Goal: Transaction & Acquisition: Purchase product/service

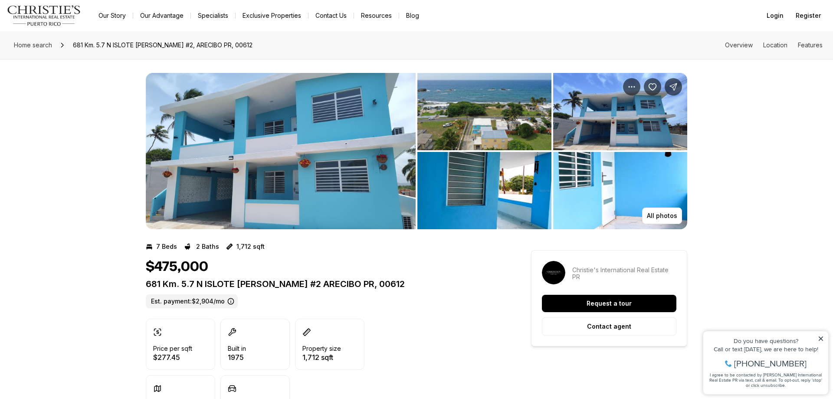
click at [760, 74] on div "All photos" at bounding box center [416, 144] width 833 height 170
click at [655, 214] on p "All photos" at bounding box center [662, 215] width 30 height 7
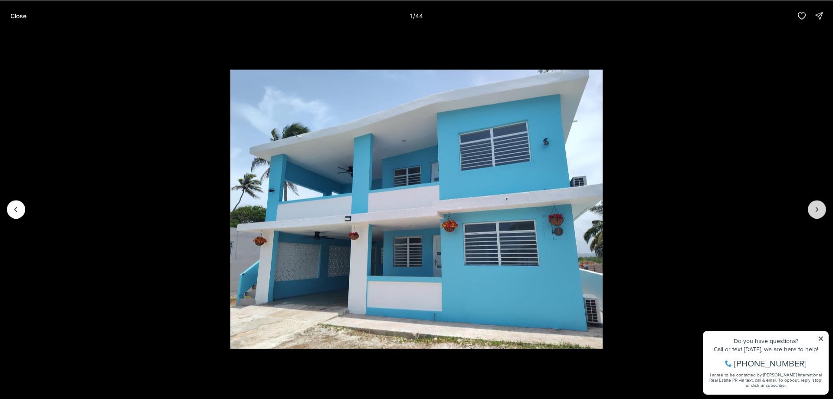
click at [822, 212] on button "Next slide" at bounding box center [817, 209] width 18 height 18
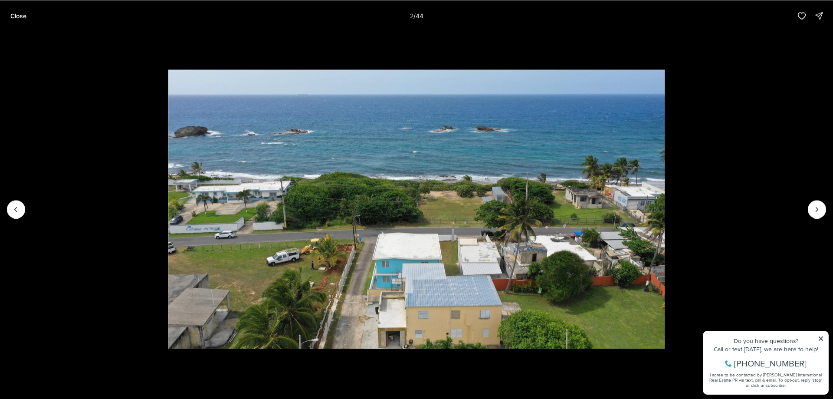
click at [825, 213] on li "2 of 44" at bounding box center [416, 208] width 833 height 355
click at [819, 211] on icon "Next slide" at bounding box center [816, 209] width 9 height 9
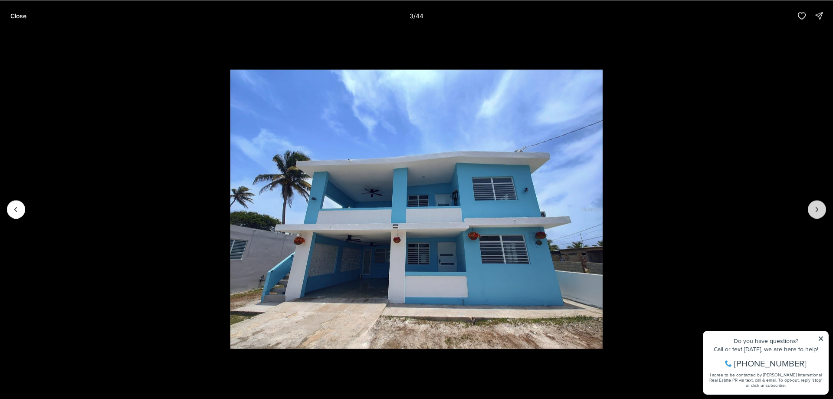
click at [819, 211] on icon "Next slide" at bounding box center [816, 209] width 9 height 9
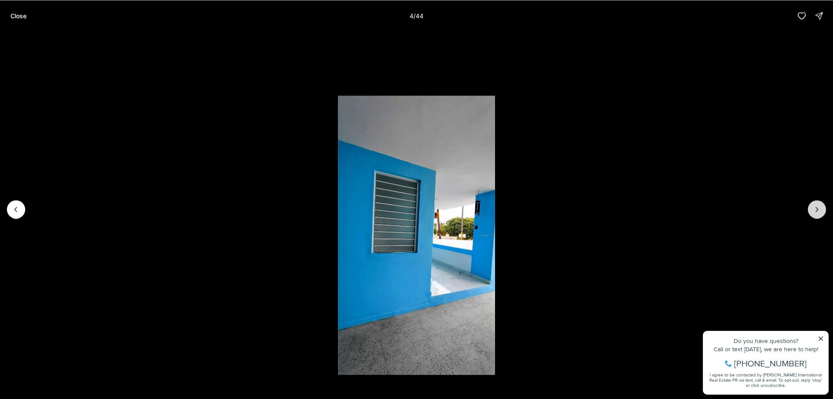
click at [819, 211] on icon "Next slide" at bounding box center [816, 209] width 9 height 9
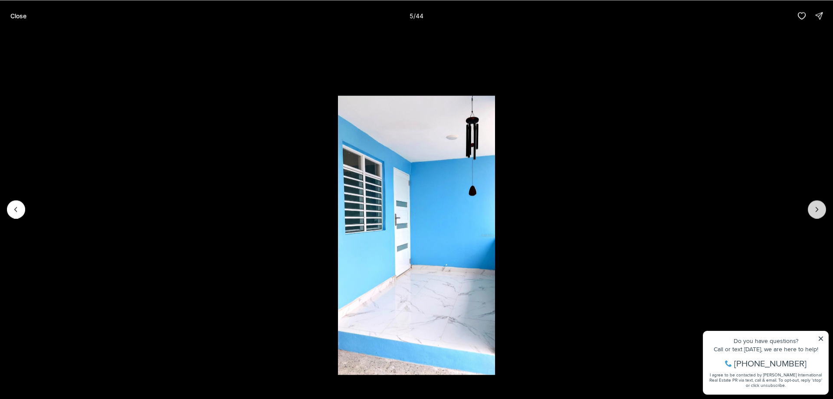
click at [819, 211] on icon "Next slide" at bounding box center [816, 209] width 9 height 9
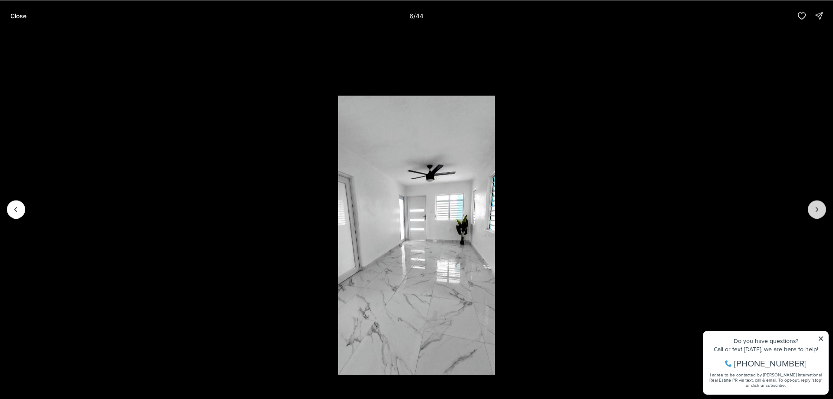
click at [819, 211] on icon "Next slide" at bounding box center [816, 209] width 9 height 9
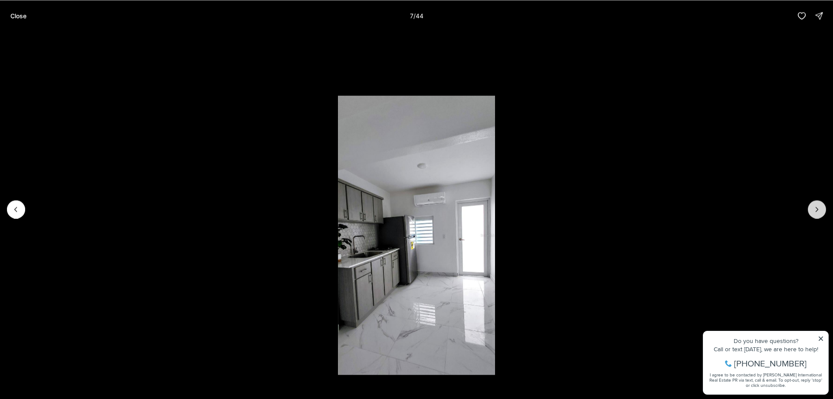
click at [819, 211] on icon "Next slide" at bounding box center [816, 209] width 9 height 9
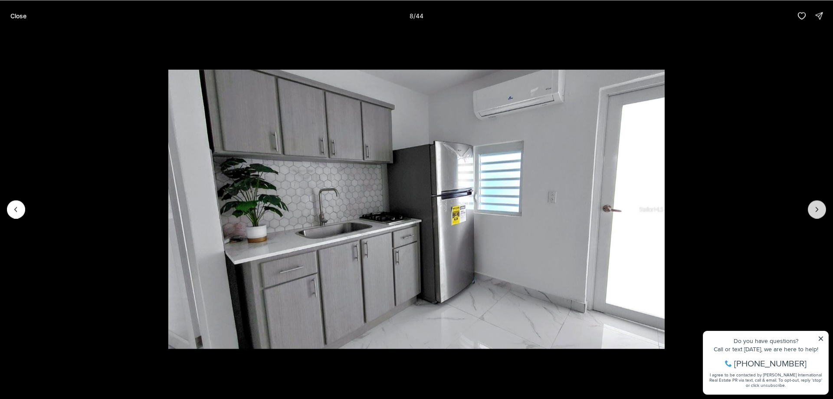
click at [819, 211] on icon "Next slide" at bounding box center [816, 209] width 9 height 9
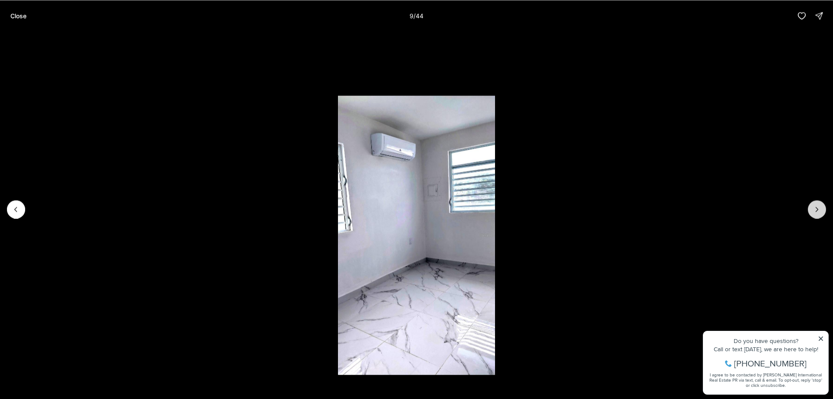
click at [819, 211] on icon "Next slide" at bounding box center [816, 209] width 9 height 9
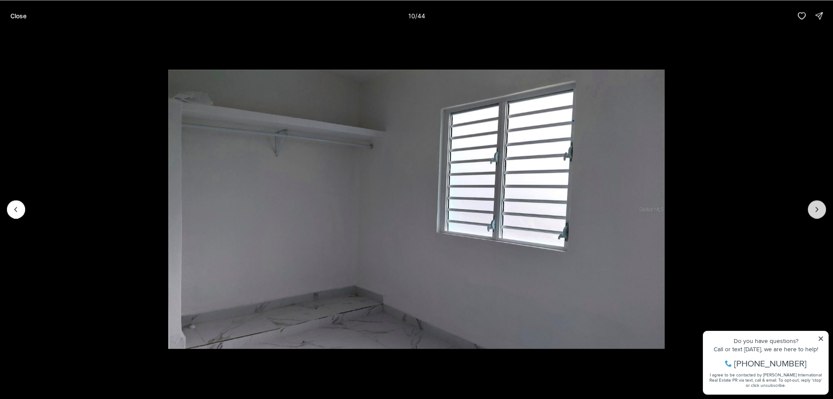
click at [819, 211] on icon "Next slide" at bounding box center [816, 209] width 9 height 9
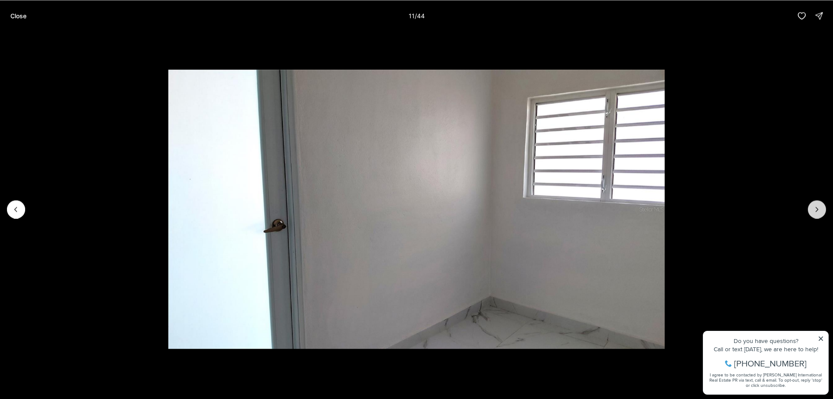
click at [819, 211] on icon "Next slide" at bounding box center [816, 209] width 9 height 9
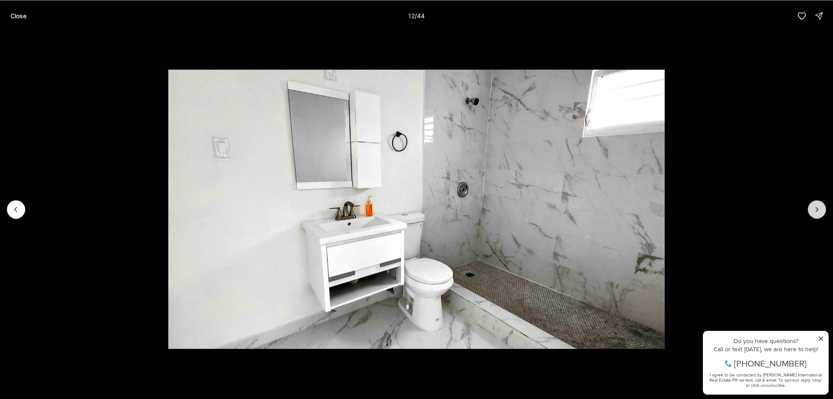
click at [819, 211] on icon "Next slide" at bounding box center [816, 209] width 9 height 9
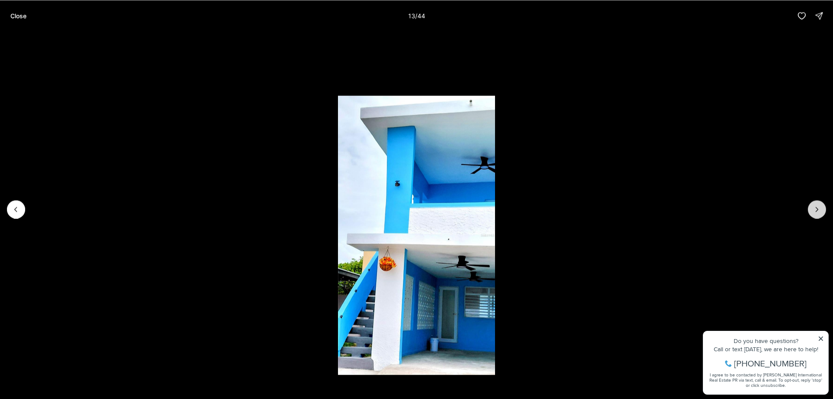
click at [818, 210] on icon "Next slide" at bounding box center [816, 209] width 9 height 9
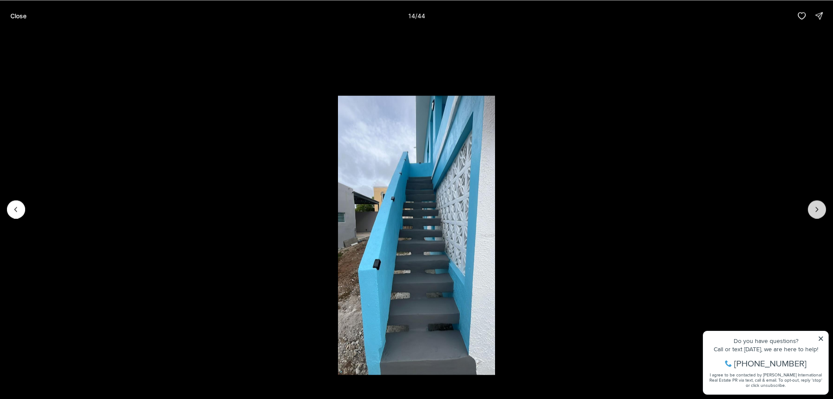
click at [818, 210] on icon "Next slide" at bounding box center [816, 209] width 9 height 9
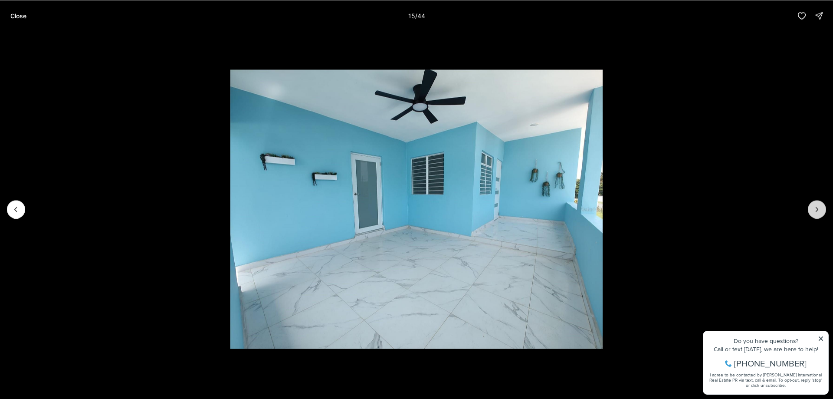
click at [818, 210] on icon "Next slide" at bounding box center [816, 209] width 9 height 9
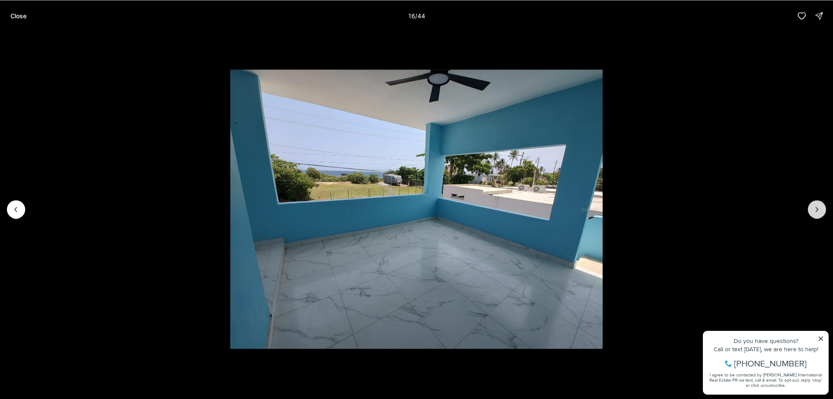
click at [818, 210] on icon "Next slide" at bounding box center [816, 209] width 9 height 9
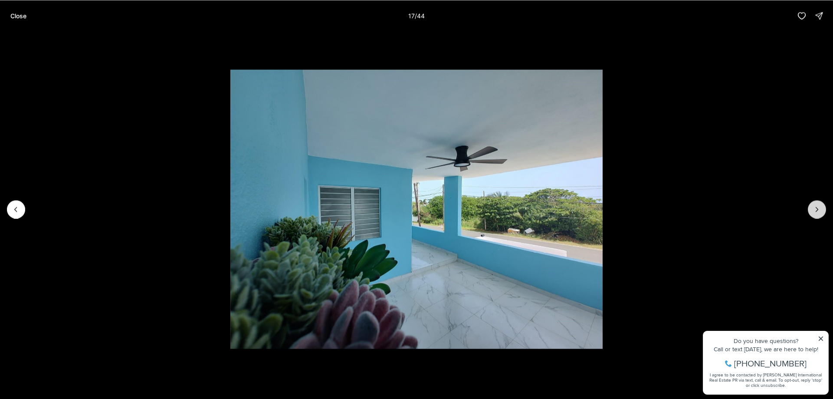
click at [818, 210] on icon "Next slide" at bounding box center [816, 209] width 9 height 9
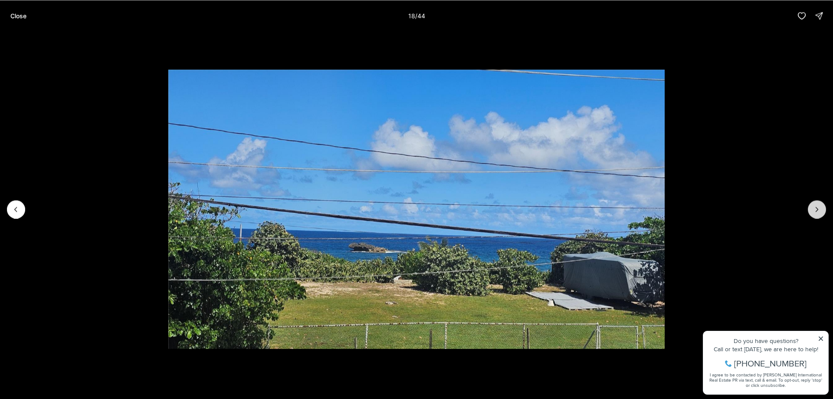
click at [818, 210] on icon "Next slide" at bounding box center [816, 209] width 9 height 9
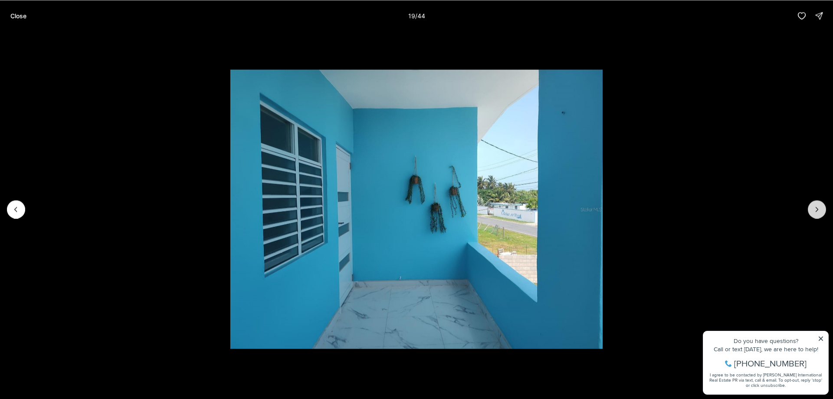
click at [817, 210] on icon "Next slide" at bounding box center [817, 209] width 2 height 4
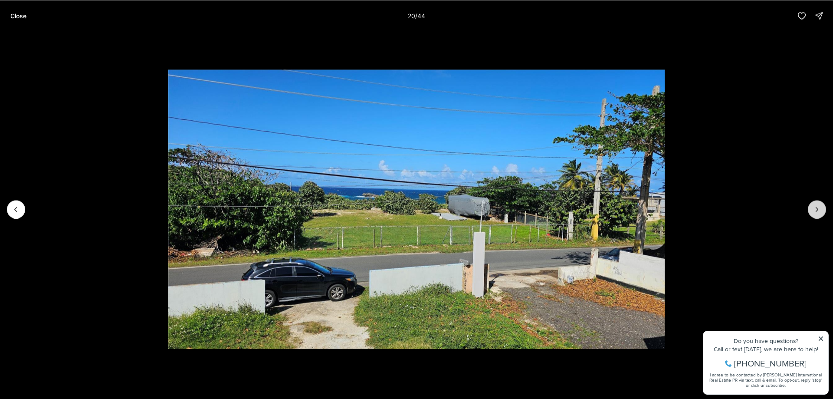
click at [817, 209] on icon "Next slide" at bounding box center [816, 209] width 9 height 9
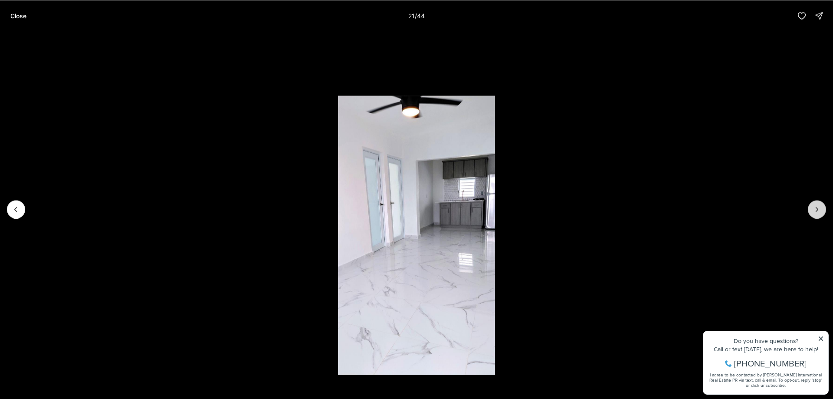
click at [817, 209] on icon "Next slide" at bounding box center [816, 209] width 9 height 9
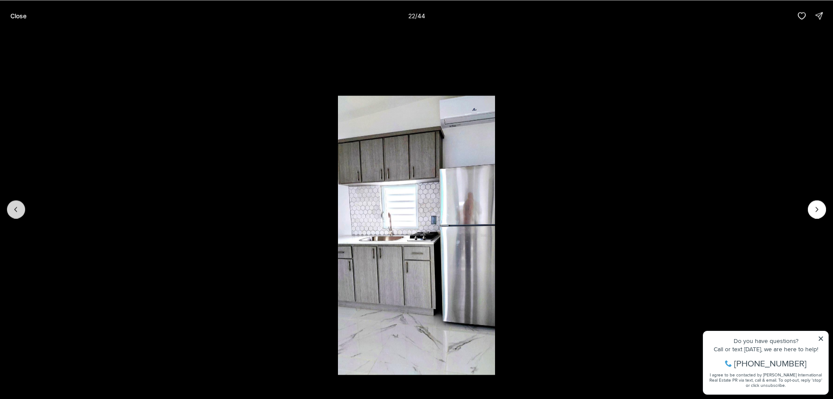
click at [17, 208] on icon "Previous slide" at bounding box center [16, 209] width 9 height 9
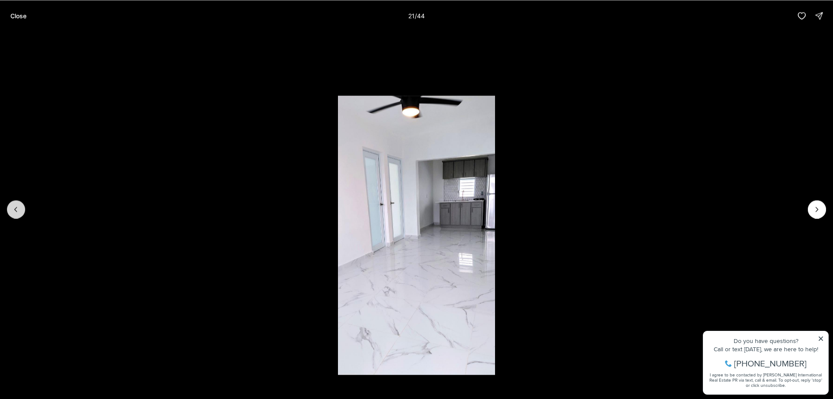
click at [17, 208] on icon "Previous slide" at bounding box center [16, 209] width 9 height 9
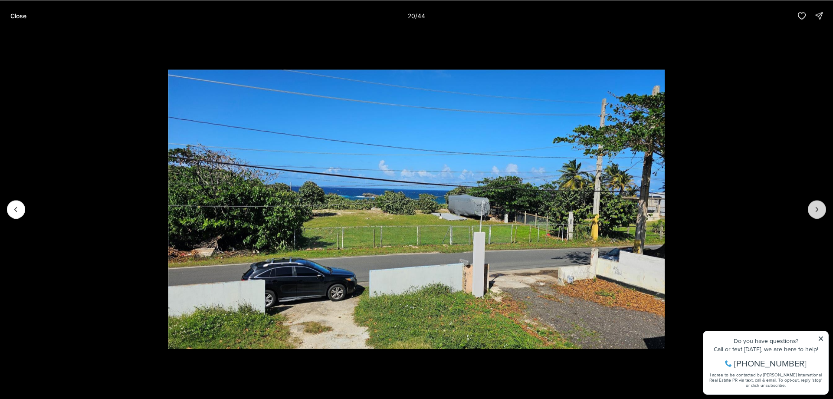
click at [816, 209] on icon "Next slide" at bounding box center [816, 209] width 9 height 9
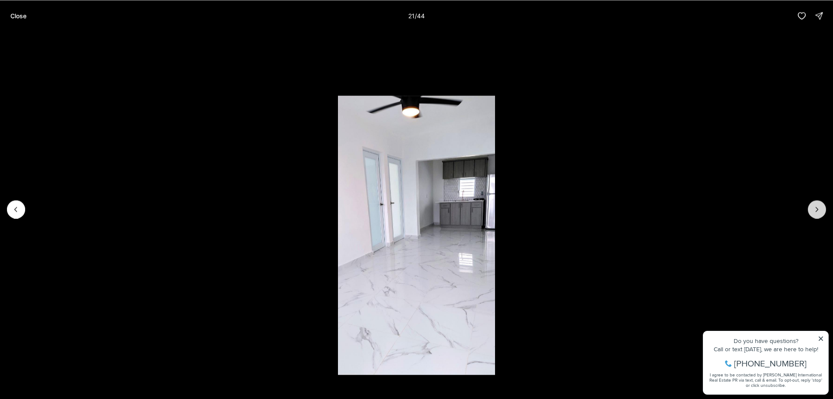
click at [816, 209] on icon "Next slide" at bounding box center [816, 209] width 9 height 9
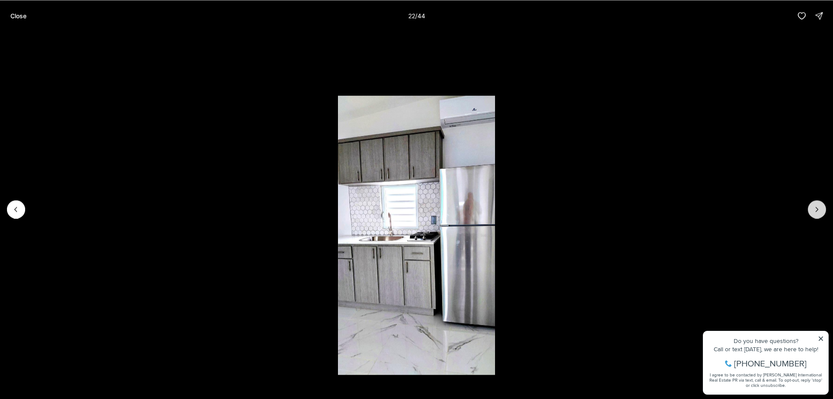
click at [816, 209] on icon "Next slide" at bounding box center [816, 209] width 9 height 9
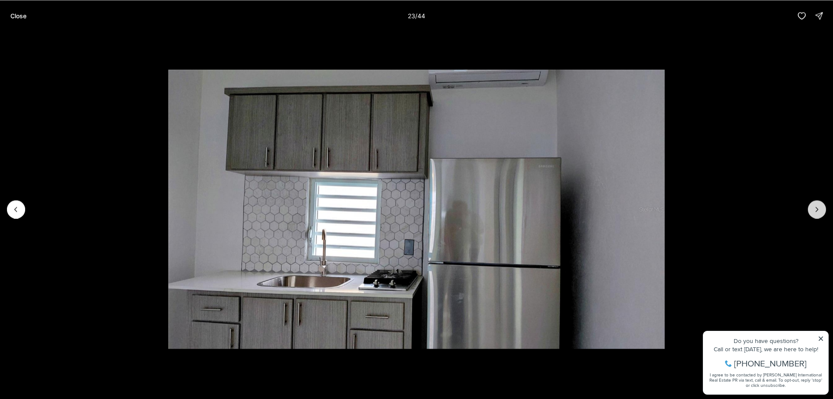
click at [816, 209] on icon "Next slide" at bounding box center [816, 209] width 9 height 9
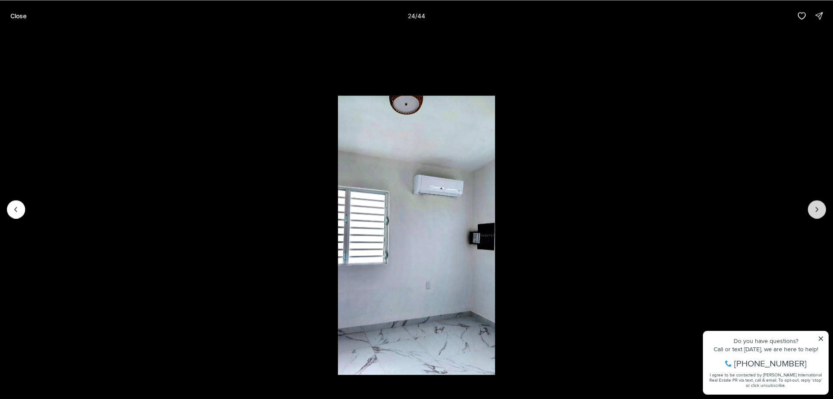
click at [816, 209] on icon "Next slide" at bounding box center [816, 209] width 9 height 9
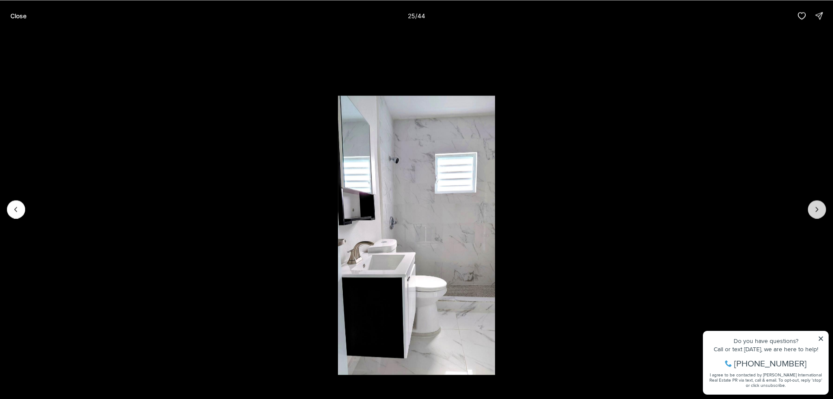
click at [816, 209] on icon "Next slide" at bounding box center [816, 209] width 9 height 9
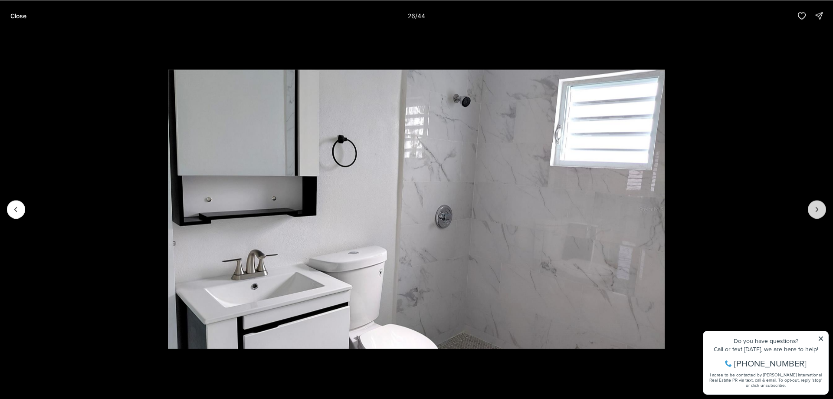
click at [816, 209] on icon "Next slide" at bounding box center [816, 209] width 9 height 9
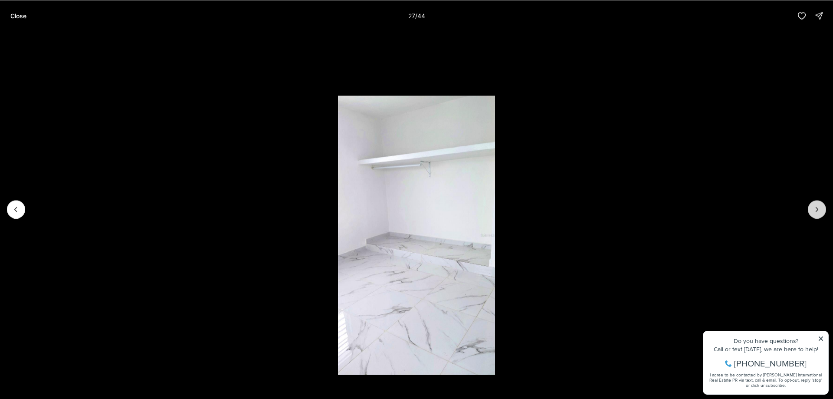
click at [816, 209] on icon "Next slide" at bounding box center [816, 209] width 9 height 9
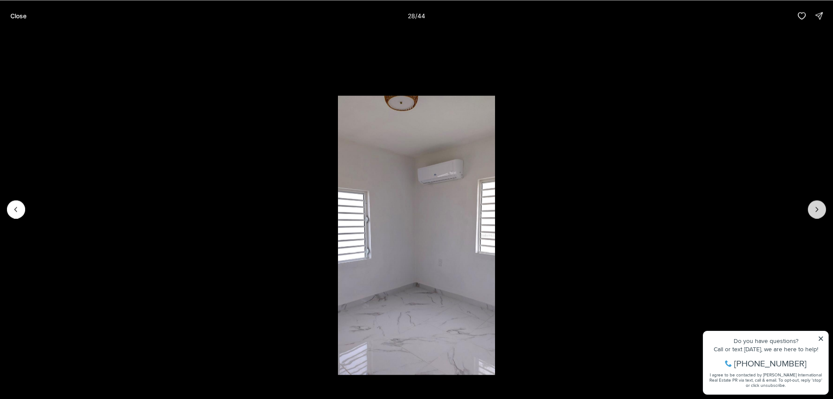
click at [816, 209] on icon "Next slide" at bounding box center [816, 209] width 9 height 9
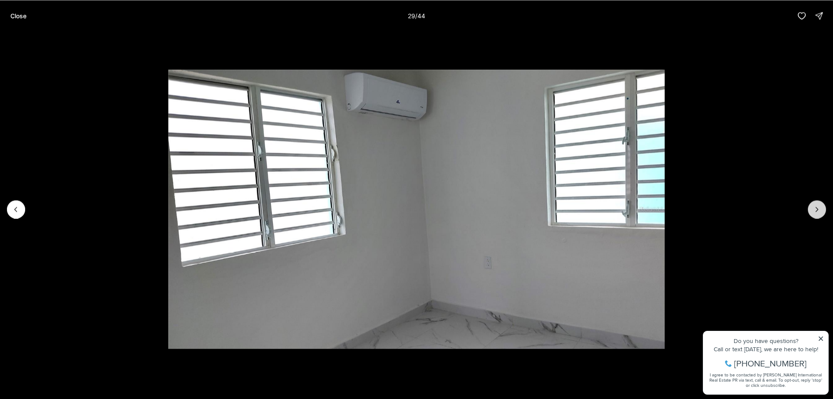
click at [816, 209] on icon "Next slide" at bounding box center [816, 209] width 9 height 9
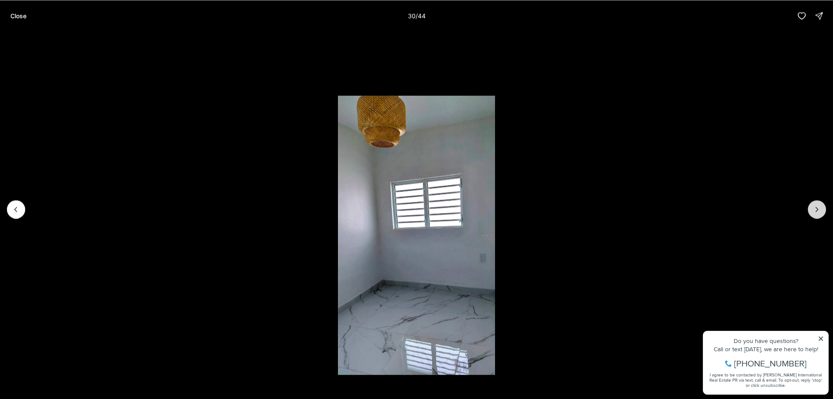
click at [816, 209] on icon "Next slide" at bounding box center [816, 209] width 9 height 9
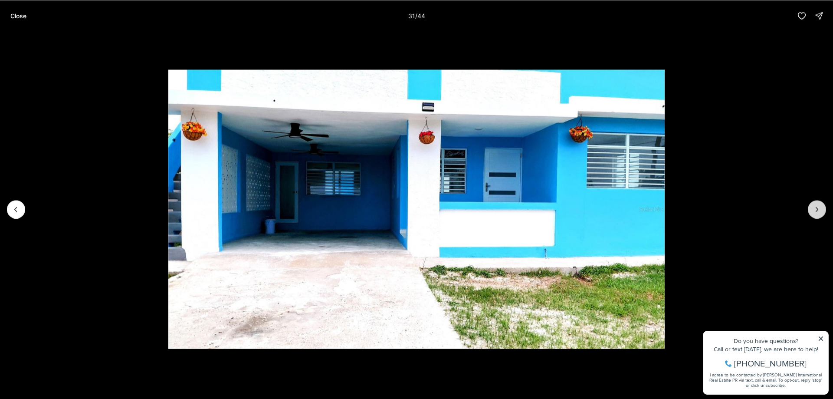
click at [816, 208] on icon "Next slide" at bounding box center [816, 209] width 9 height 9
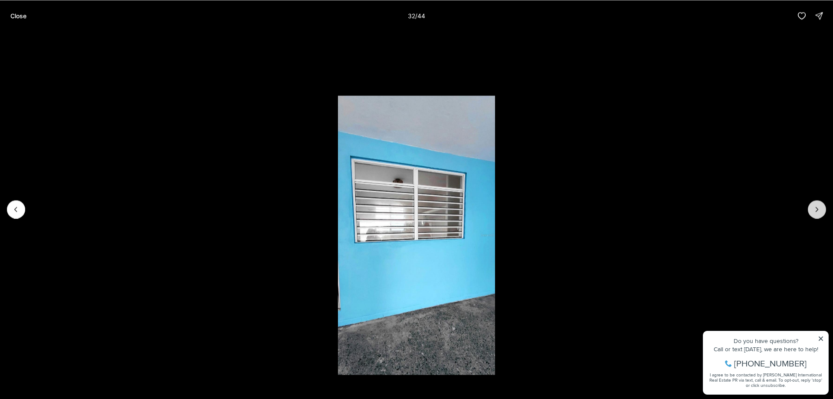
click at [816, 208] on icon "Next slide" at bounding box center [816, 209] width 9 height 9
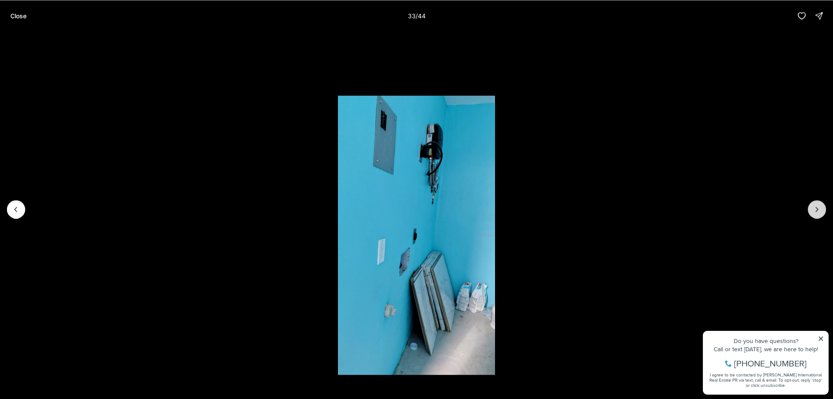
click at [816, 208] on icon "Next slide" at bounding box center [816, 209] width 9 height 9
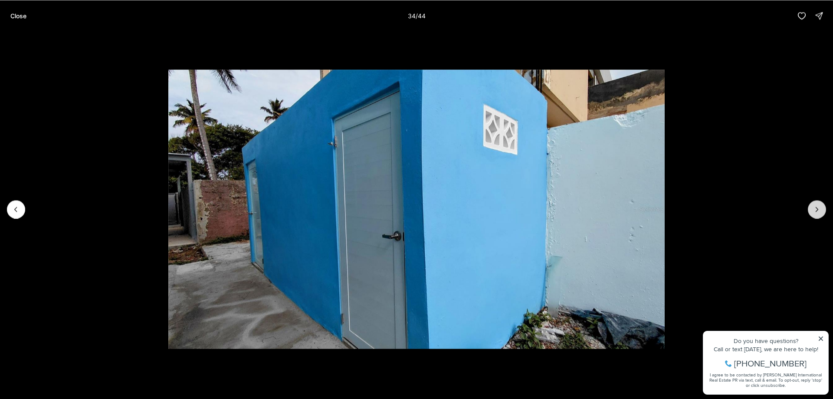
click at [816, 208] on icon "Next slide" at bounding box center [816, 209] width 9 height 9
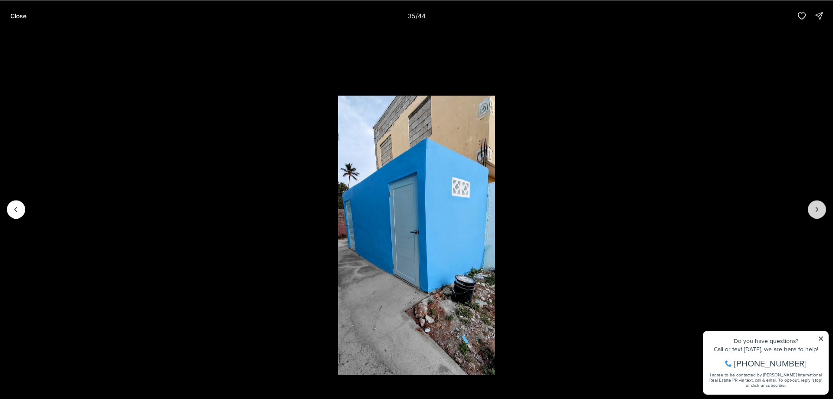
click at [816, 208] on icon "Next slide" at bounding box center [816, 209] width 9 height 9
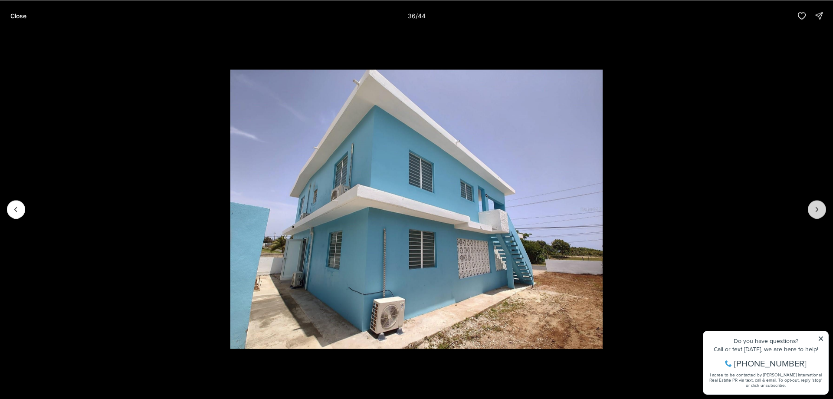
click at [816, 208] on icon "Next slide" at bounding box center [816, 209] width 9 height 9
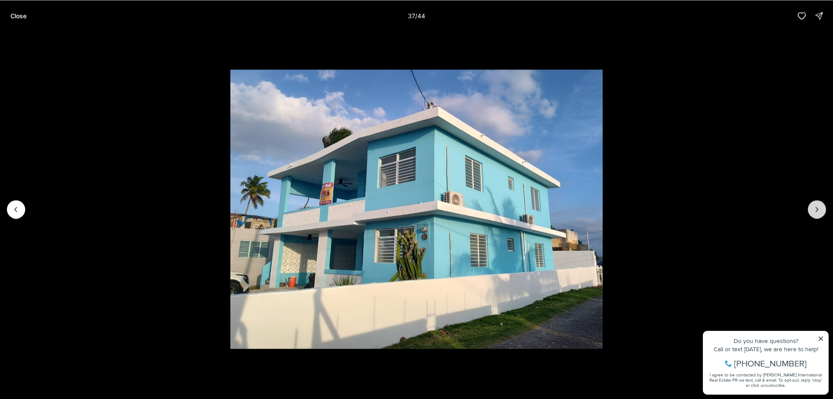
click at [815, 207] on icon "Next slide" at bounding box center [816, 209] width 9 height 9
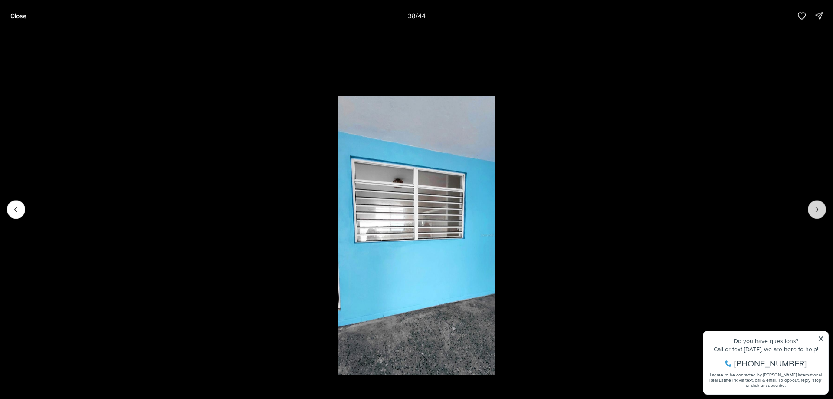
click at [815, 207] on icon "Next slide" at bounding box center [816, 209] width 9 height 9
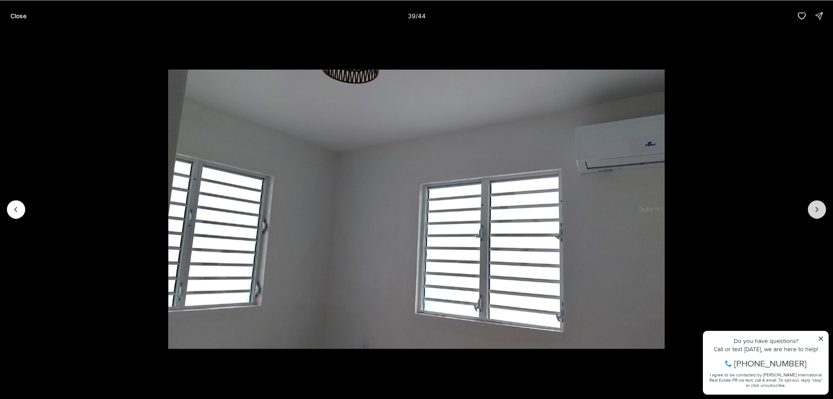
click at [815, 207] on icon "Next slide" at bounding box center [816, 209] width 9 height 9
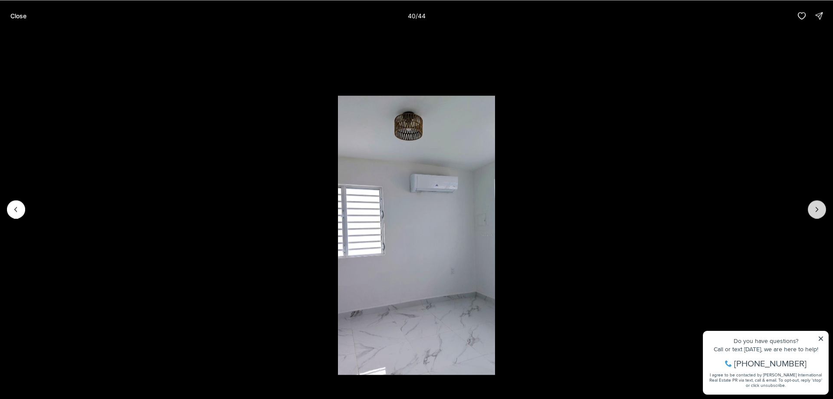
click at [815, 207] on icon "Next slide" at bounding box center [816, 209] width 9 height 9
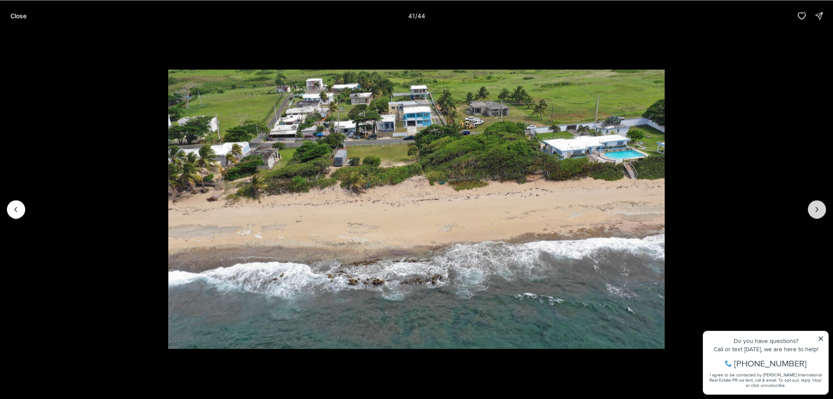
click at [817, 209] on icon "Next slide" at bounding box center [816, 209] width 9 height 9
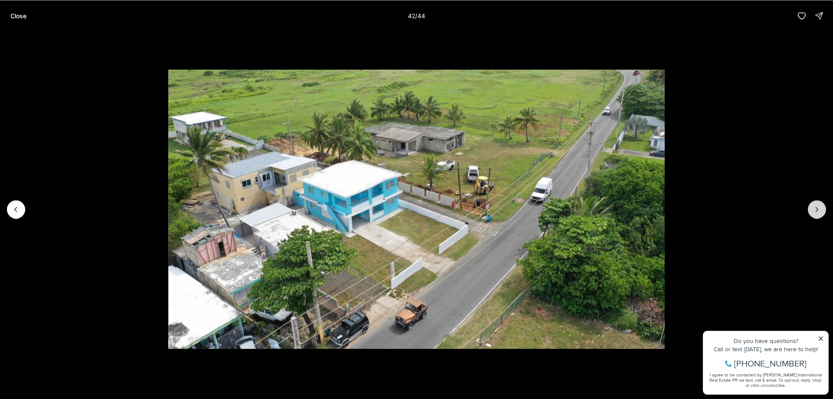
click at [816, 213] on button "Next slide" at bounding box center [817, 209] width 18 height 18
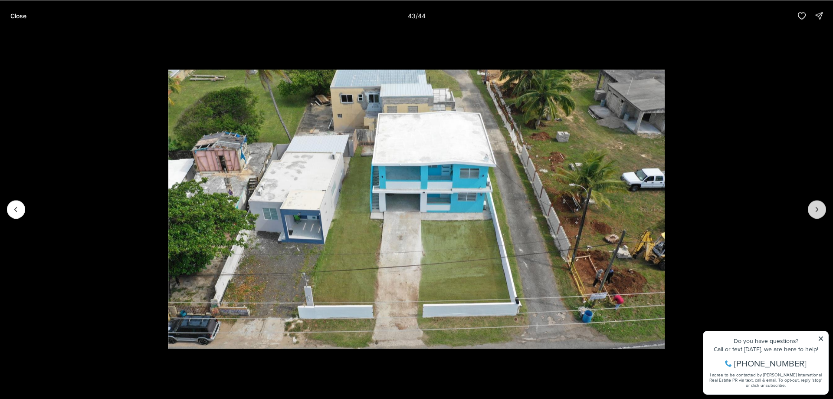
click at [816, 213] on button "Next slide" at bounding box center [817, 209] width 18 height 18
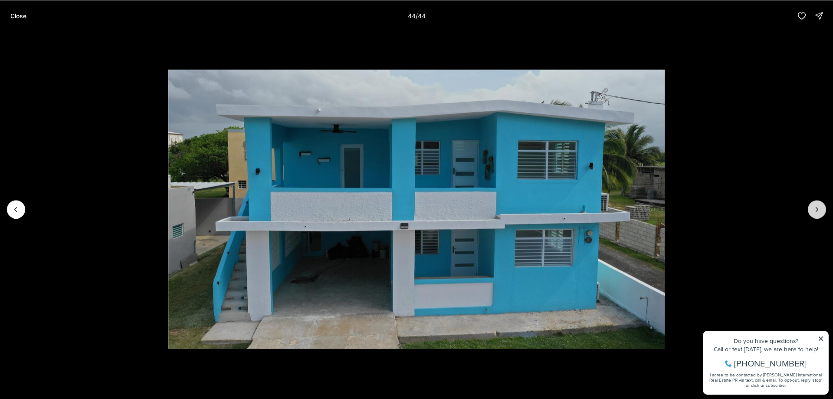
click at [816, 213] on div at bounding box center [817, 209] width 18 height 18
